Goal: Obtain resource: Obtain resource

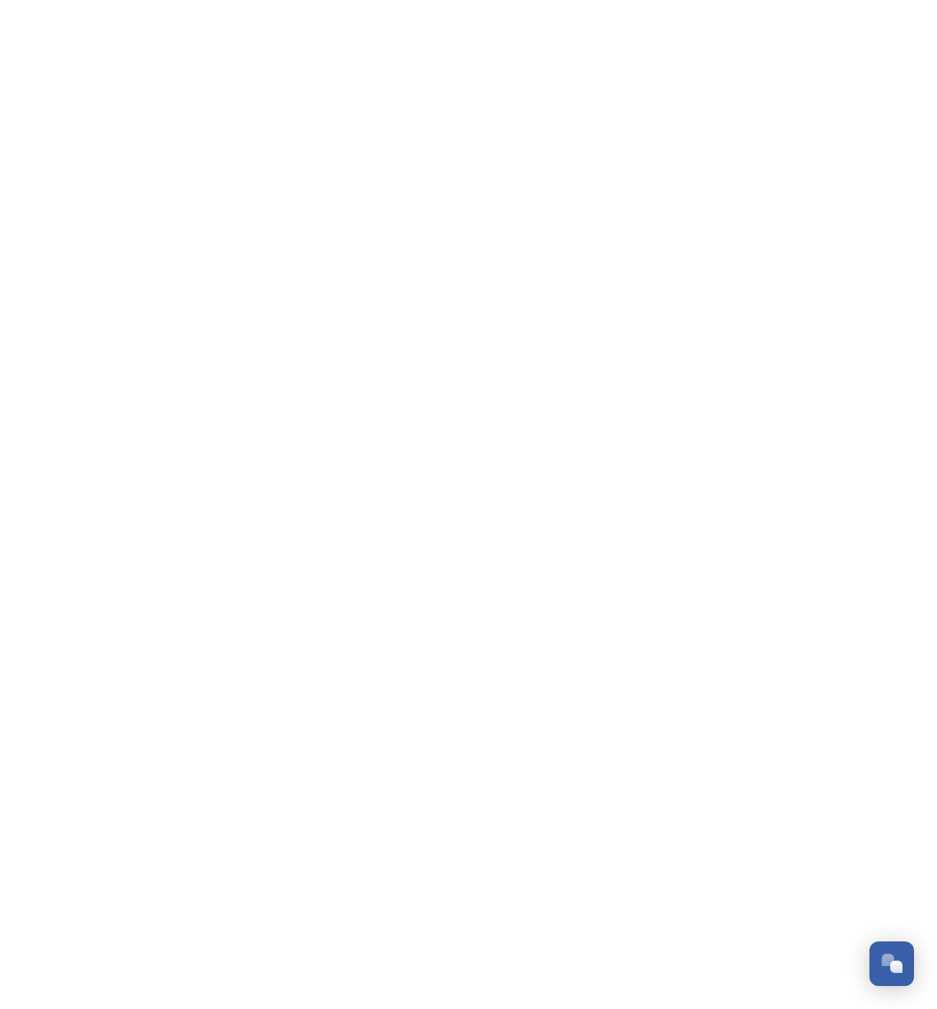
scroll to position [2614, 0]
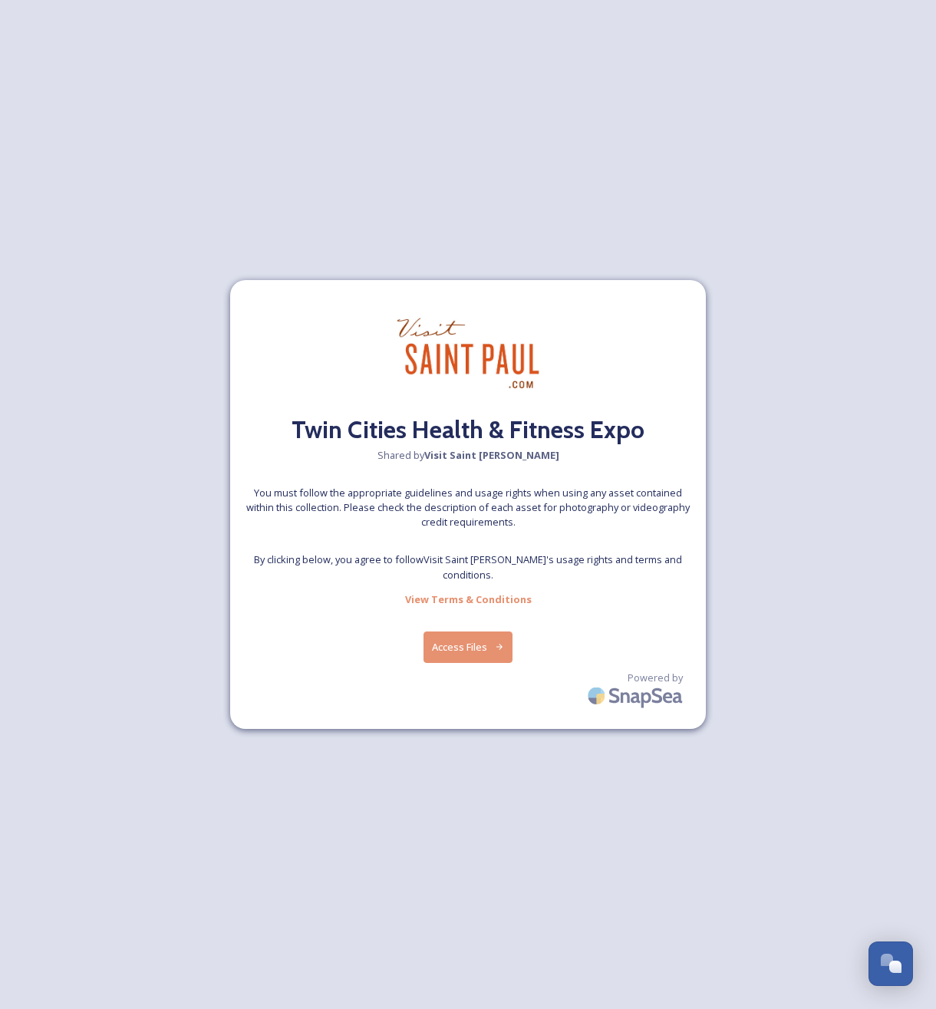
click at [440, 632] on button "Access Files" at bounding box center [468, 646] width 90 height 31
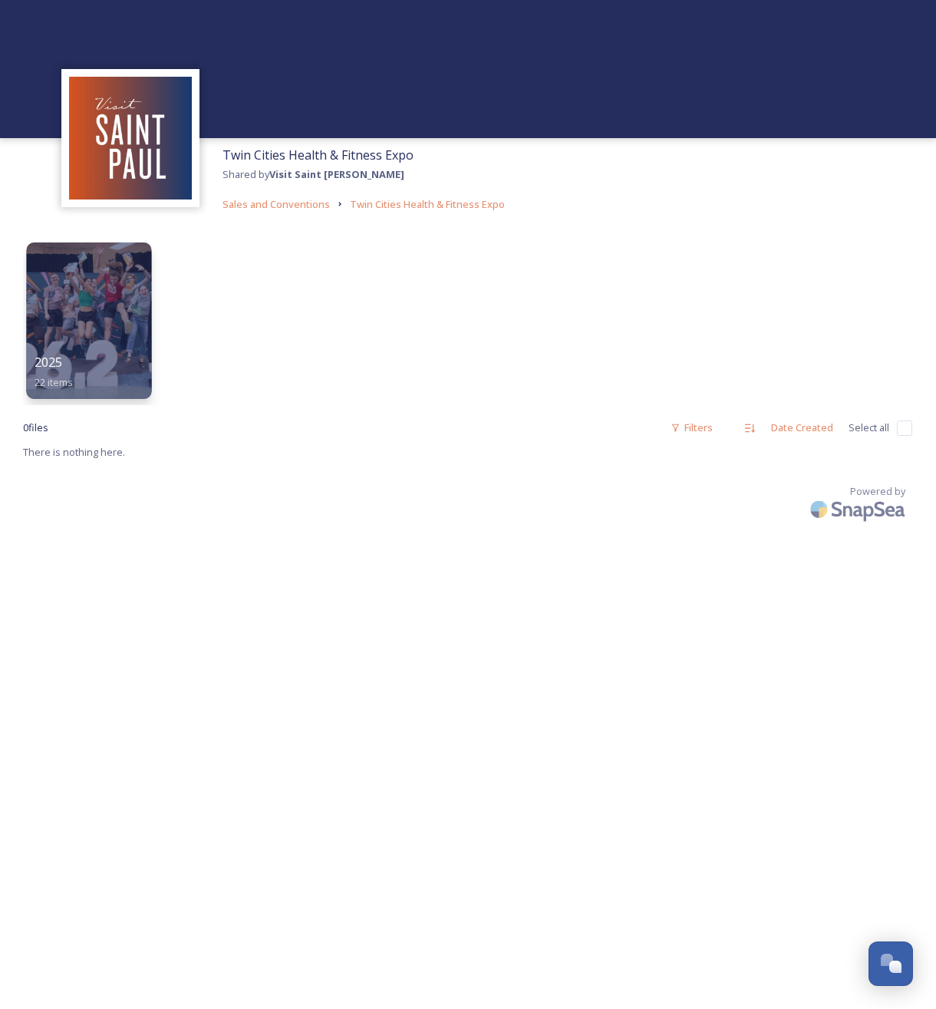
click at [93, 336] on div at bounding box center [88, 320] width 125 height 157
